Goal: Register for event/course

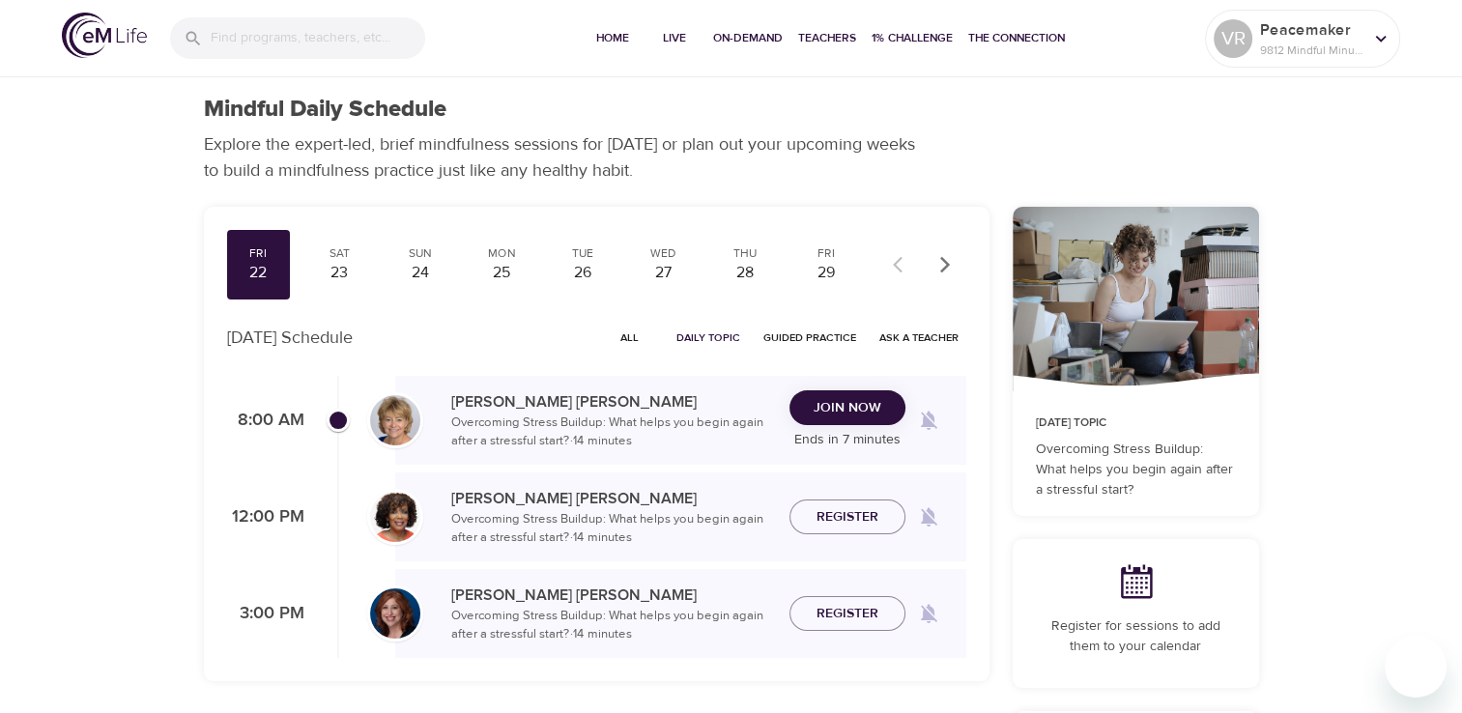
click at [846, 402] on span "Join Now" at bounding box center [847, 408] width 68 height 24
